Goal: Information Seeking & Learning: Learn about a topic

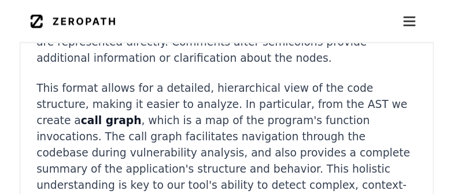
scroll to position [4308, 0]
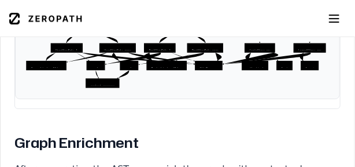
drag, startPoint x: 289, startPoint y: 144, endPoint x: 299, endPoint y: 192, distance: 49.0
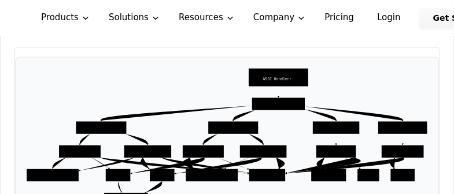
scroll to position [3745, 0]
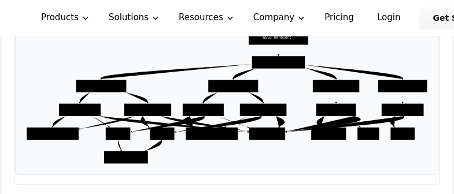
scroll to position [3757, 0]
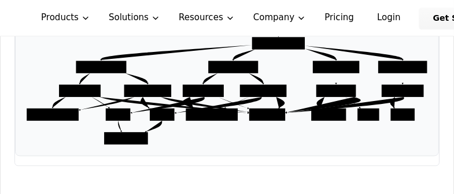
scroll to position [3788, 0]
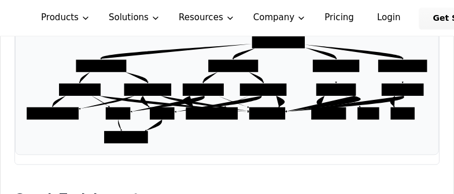
drag, startPoint x: 14, startPoint y: 84, endPoint x: 446, endPoint y: 126, distance: 433.7
copy p "After generating the AST, we enrich the graph with contextual information by id…"
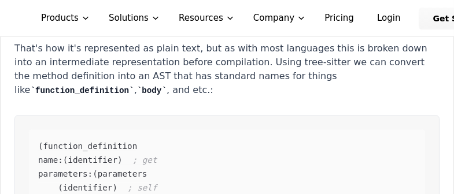
drag, startPoint x: 435, startPoint y: 112, endPoint x: 58, endPoint y: 163, distance: 380.0
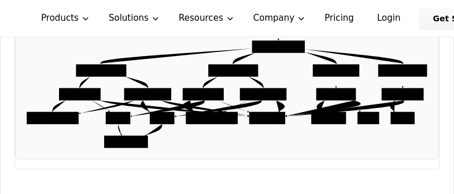
scroll to position [3785, 0]
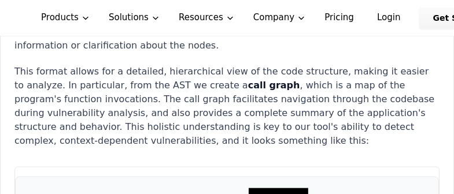
drag, startPoint x: 14, startPoint y: 57, endPoint x: 84, endPoint y: 61, distance: 69.6
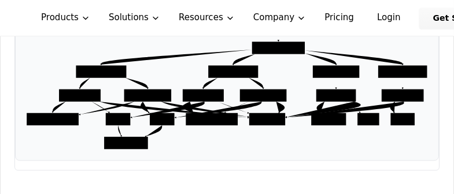
scroll to position [3797, 0]
